Goal: Use online tool/utility: Utilize a website feature to perform a specific function

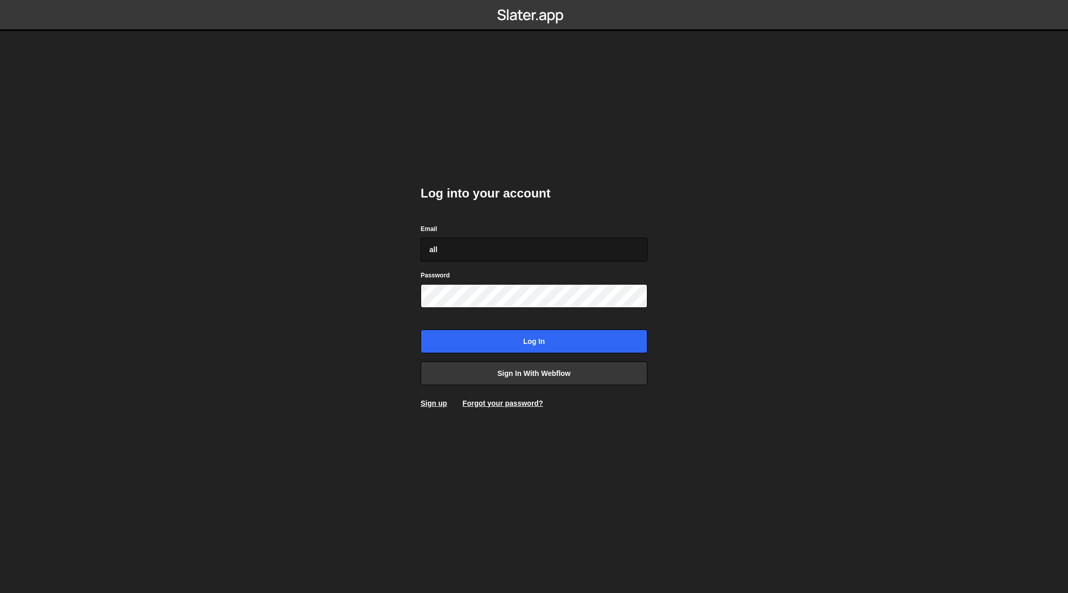
type input "allo@sergecote.com"
click at [420, 329] on input "Log in" at bounding box center [533, 341] width 227 height 24
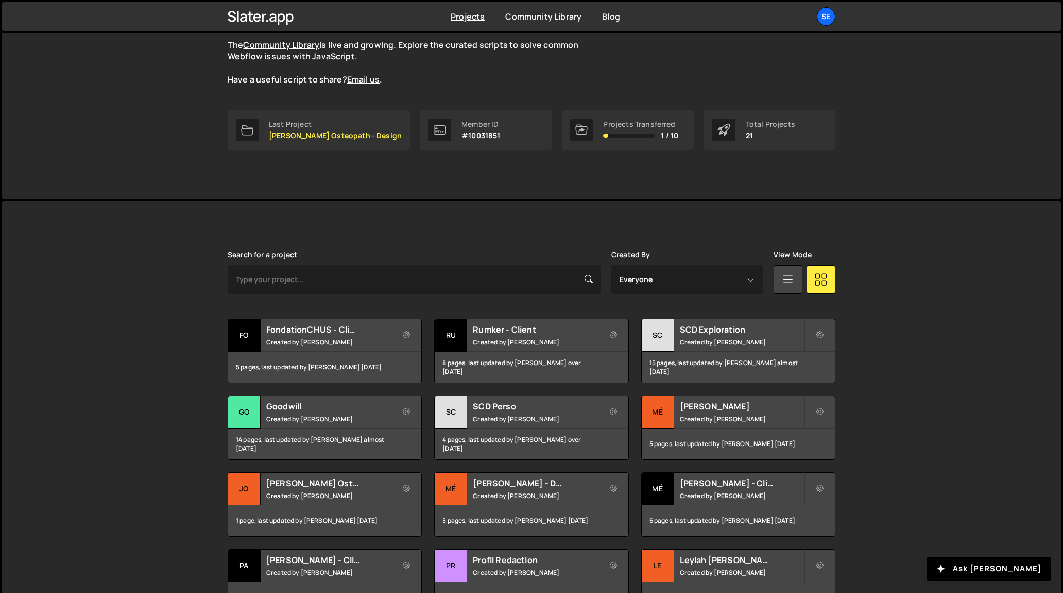
scroll to position [100, 0]
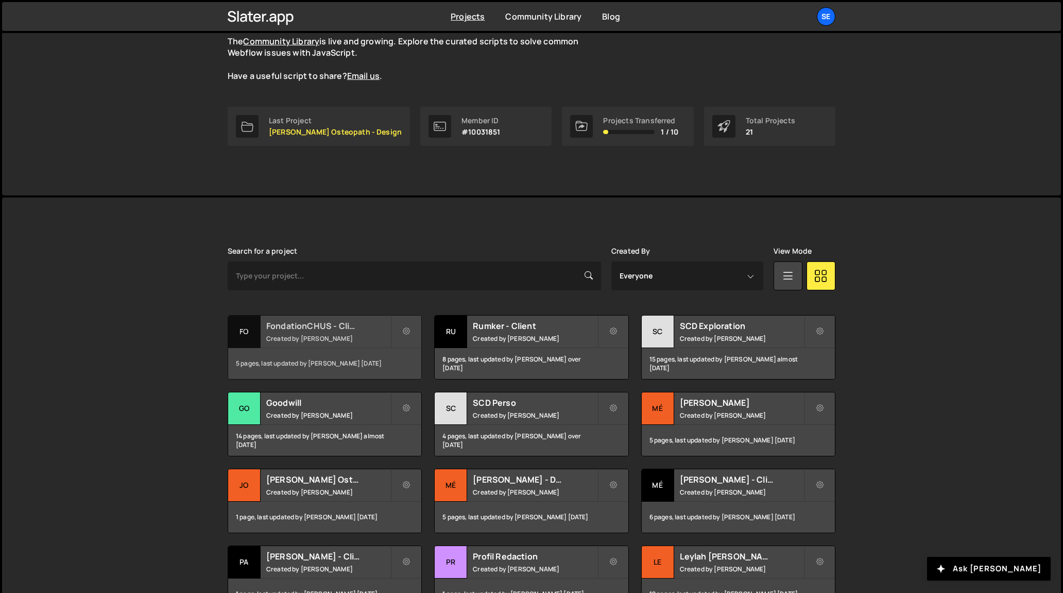
click at [246, 332] on div "Fo" at bounding box center [244, 331] width 32 height 32
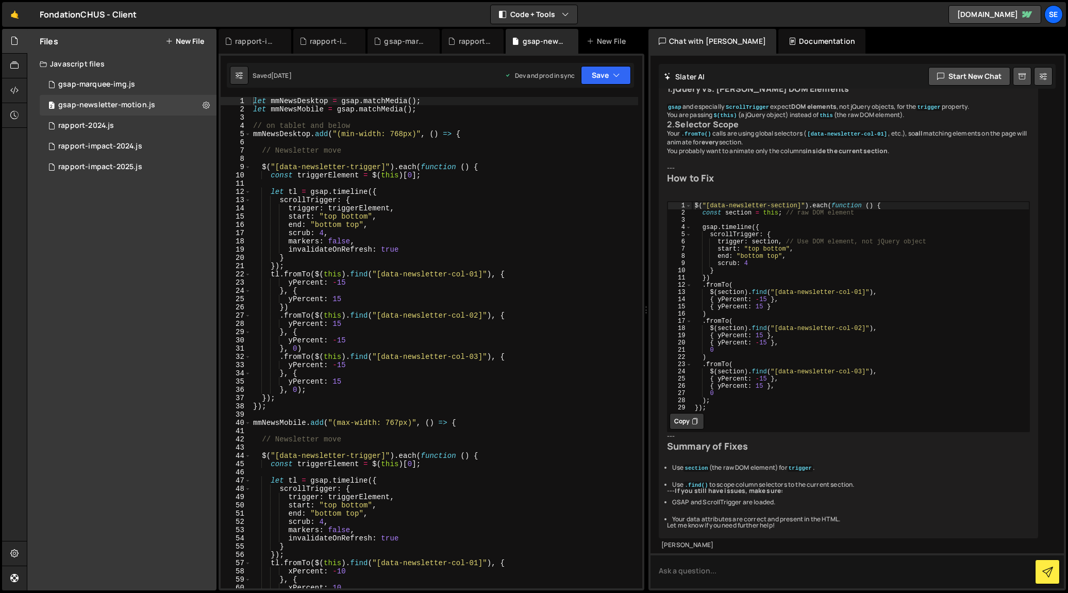
scroll to position [416, 0]
click at [117, 165] on div "rapport-impact-2025.js" at bounding box center [100, 166] width 84 height 9
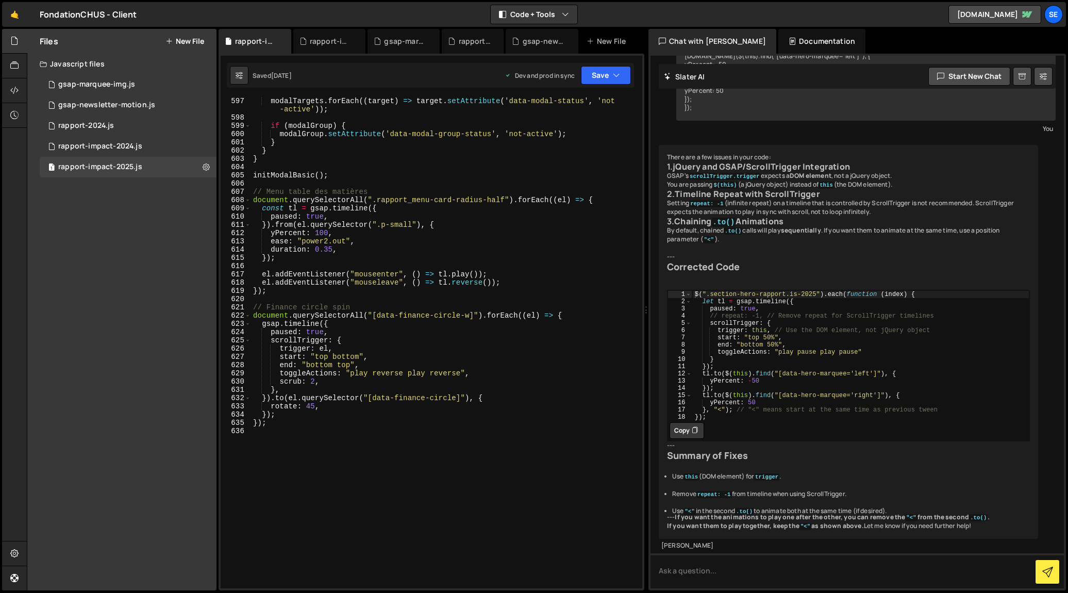
scroll to position [4930, 0]
click at [273, 460] on div "modalTargets . forEach (( target ) => target . setAttribute ( 'data-modal-statu…" at bounding box center [444, 355] width 387 height 516
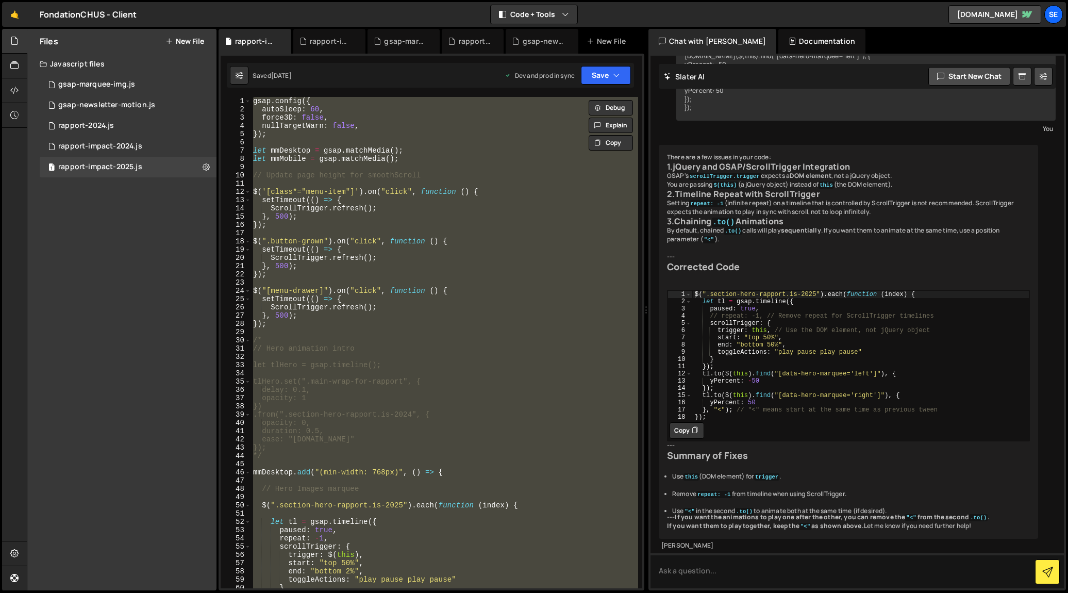
scroll to position [0, 0]
click at [362, 119] on div "gsap . config ({ autoSleep : 60 , force3D : false , nullTargetWarn : false , })…" at bounding box center [444, 342] width 387 height 491
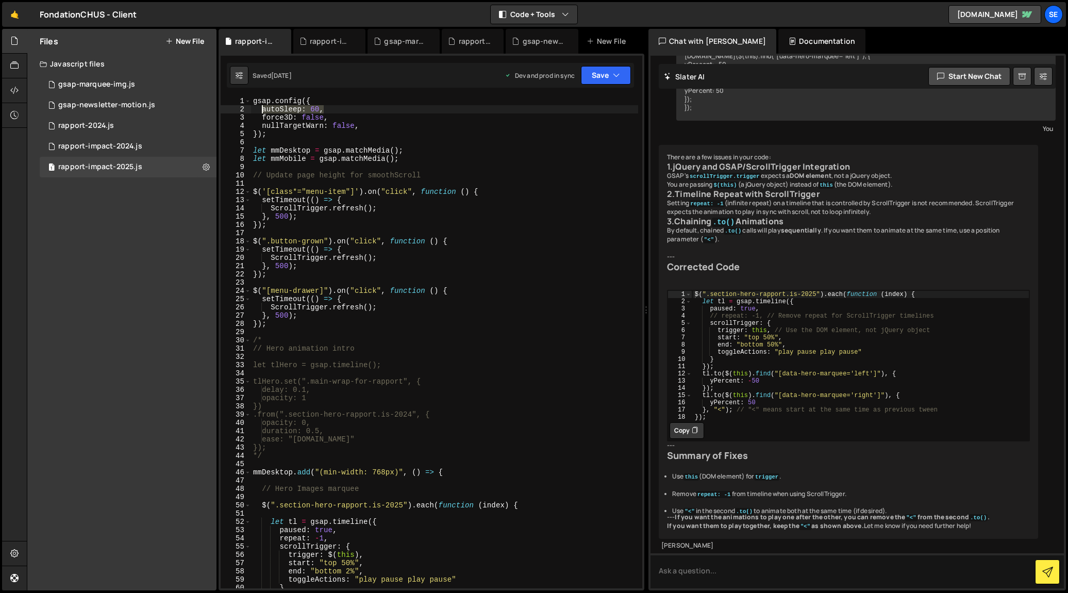
drag, startPoint x: 325, startPoint y: 110, endPoint x: 263, endPoint y: 108, distance: 61.9
click at [263, 108] on div "gsap . config ({ autoSleep : 60 , force3D : false , nullTargetWarn : false , })…" at bounding box center [444, 351] width 387 height 508
type textarea "autoSleep: 60,"
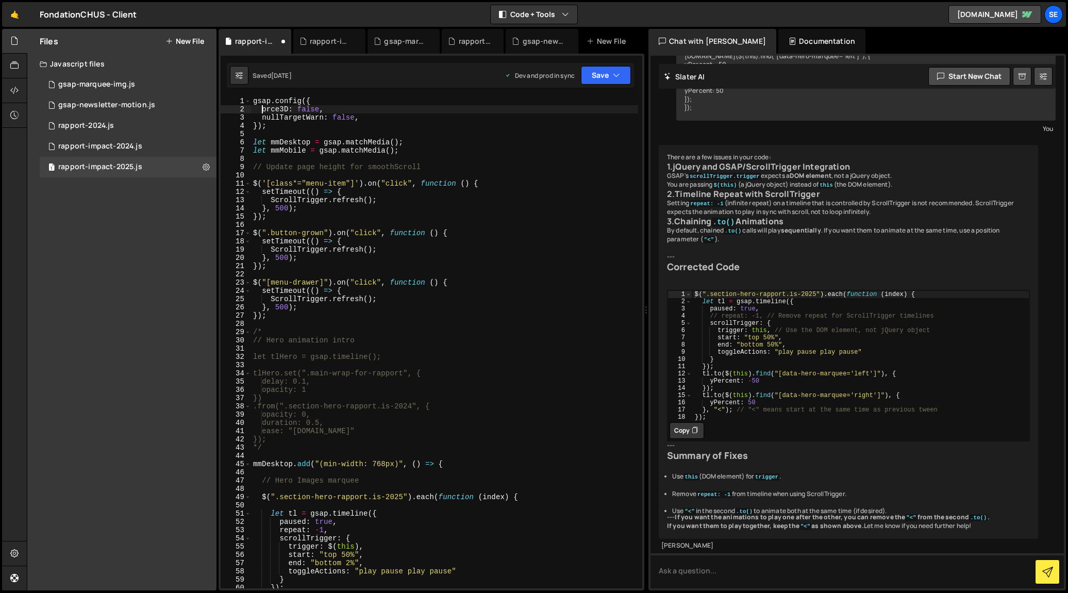
scroll to position [0, 1]
type textarea "force3D: false,"
click at [357, 109] on div "gsap . config ({ force3D : false , nullTargetWarn : false , }) ; let mmDesktop …" at bounding box center [444, 351] width 387 height 508
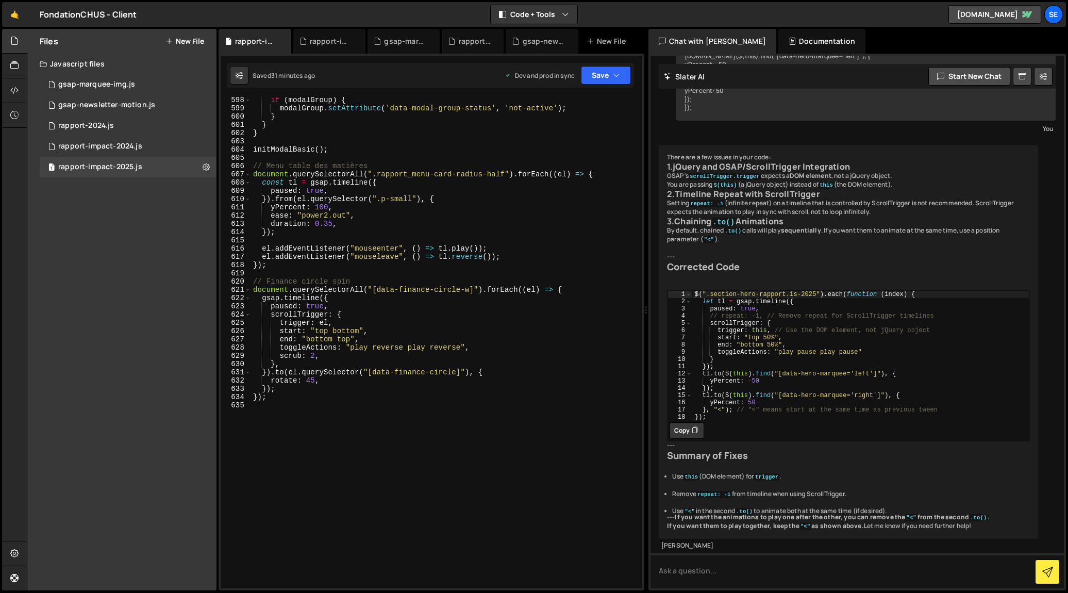
scroll to position [4932, 0]
